Goal: Understand process/instructions: Learn how to perform a task or action

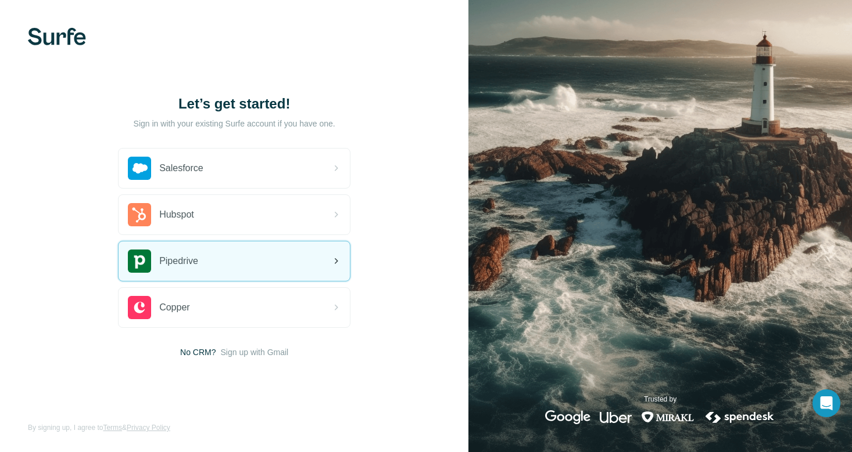
click at [198, 263] on span "Pipedrive" at bounding box center [178, 261] width 39 height 14
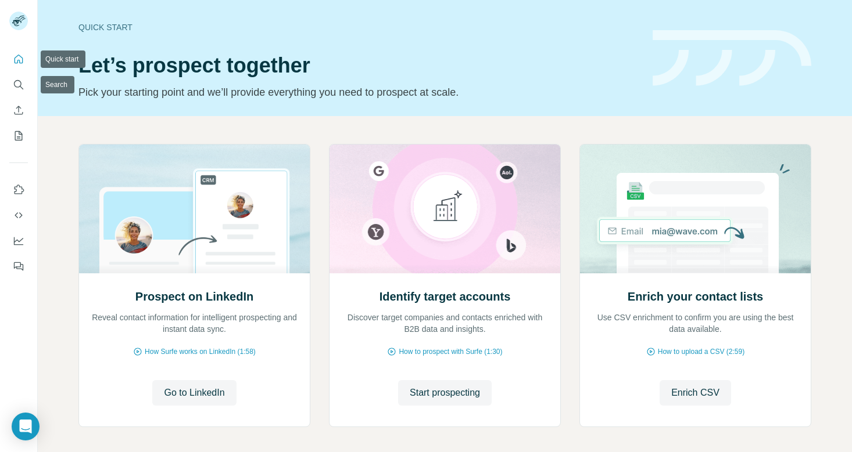
click at [19, 56] on icon "Quick start" at bounding box center [19, 59] width 12 height 12
click at [215, 350] on span "How Surfe works on LinkedIn (1:58)" at bounding box center [200, 352] width 111 height 10
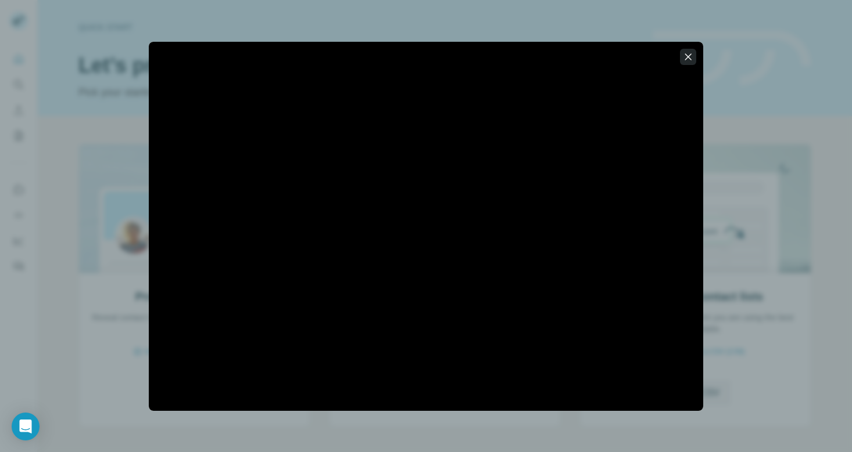
click at [690, 55] on icon "button" at bounding box center [688, 57] width 12 height 12
